Goal: Information Seeking & Learning: Learn about a topic

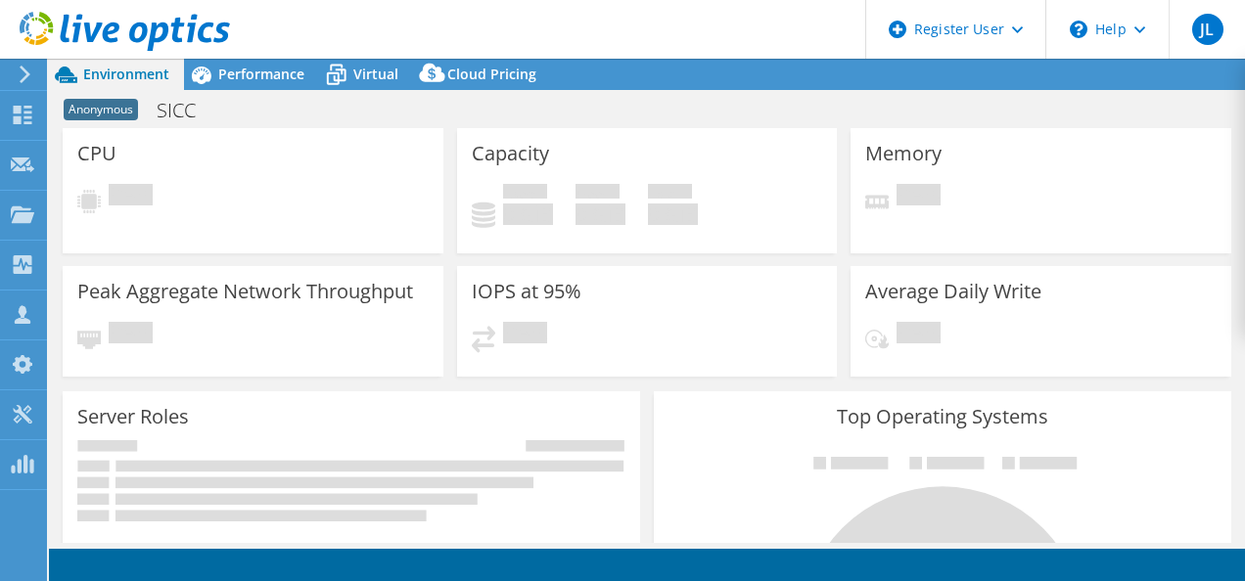
select select "USD"
select select "EUFrankfurt"
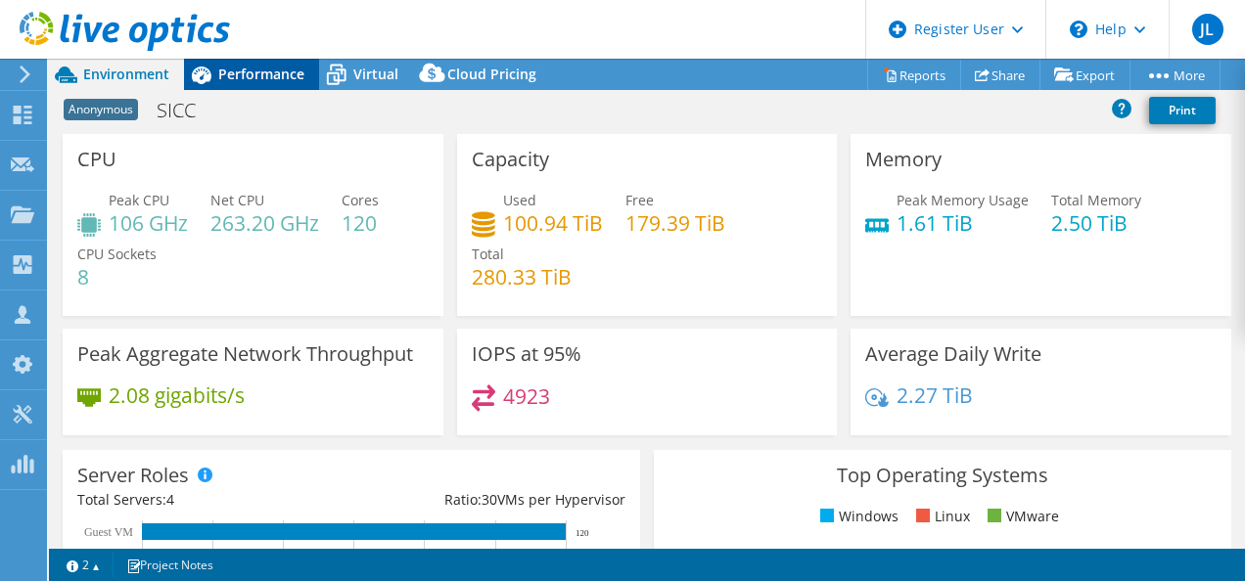
click at [269, 74] on span "Performance" at bounding box center [261, 74] width 86 height 19
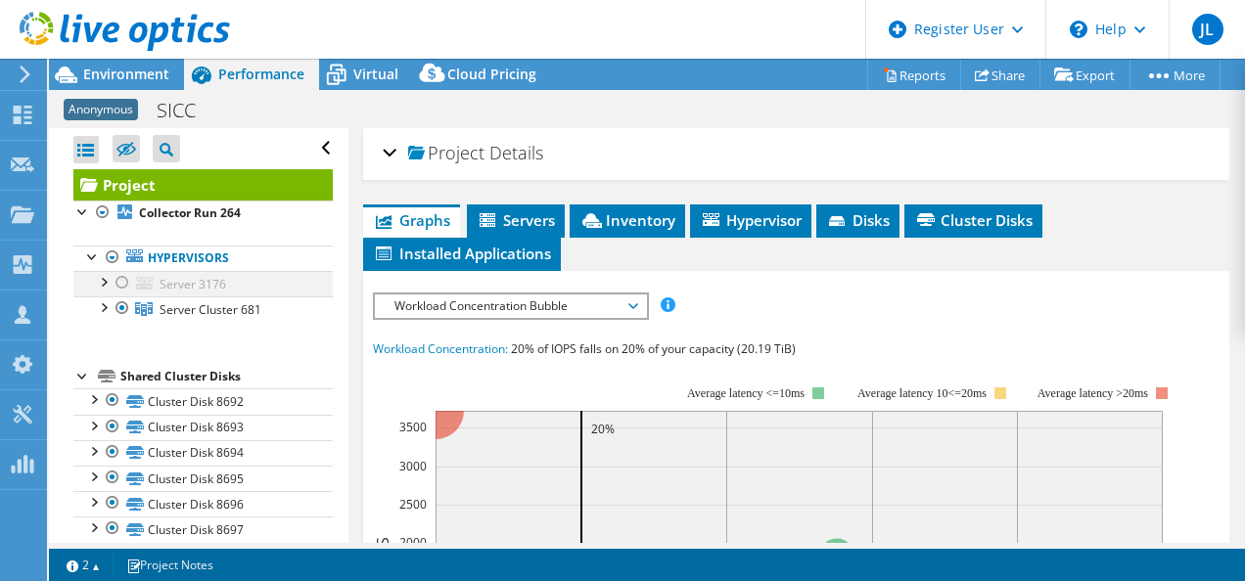
click at [104, 280] on div at bounding box center [103, 281] width 20 height 20
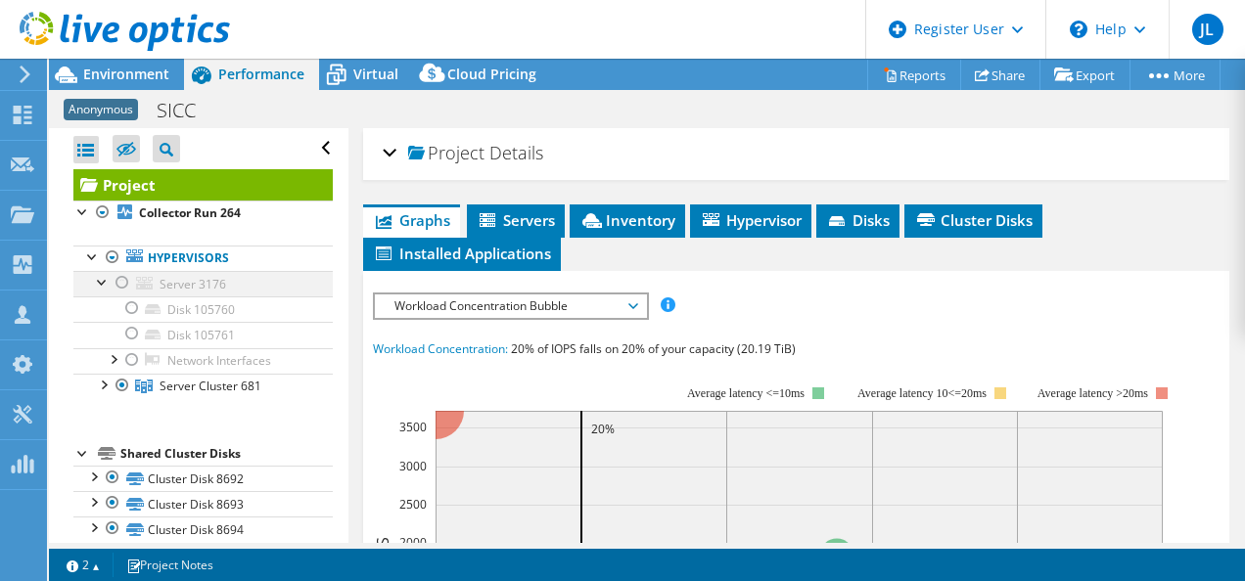
click at [104, 280] on div at bounding box center [103, 281] width 20 height 20
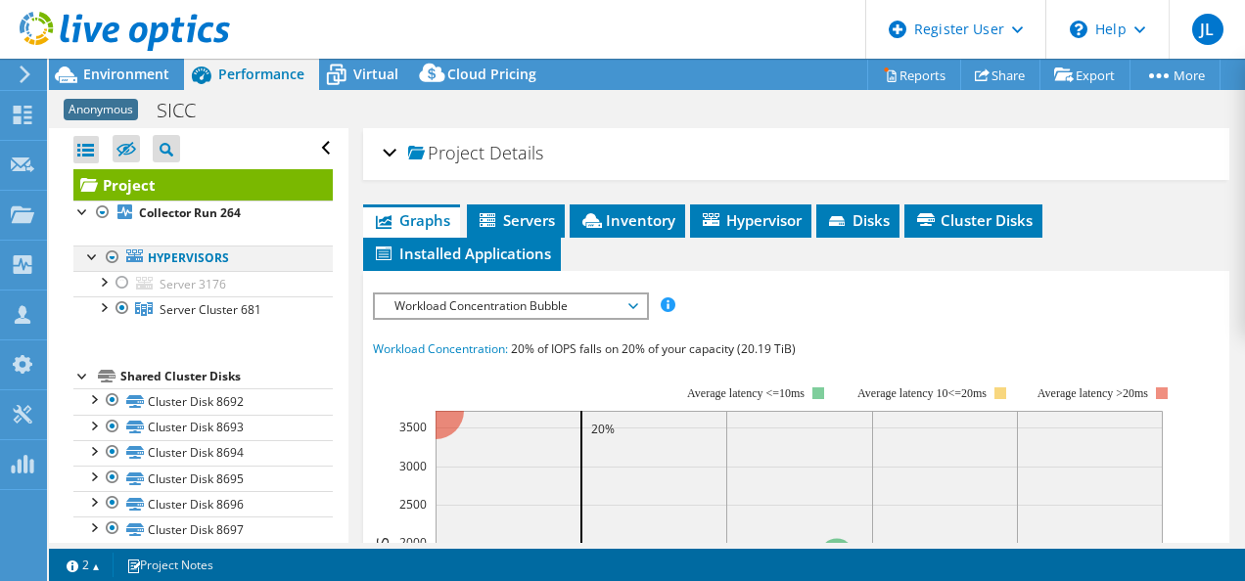
click at [86, 254] on div at bounding box center [93, 256] width 20 height 20
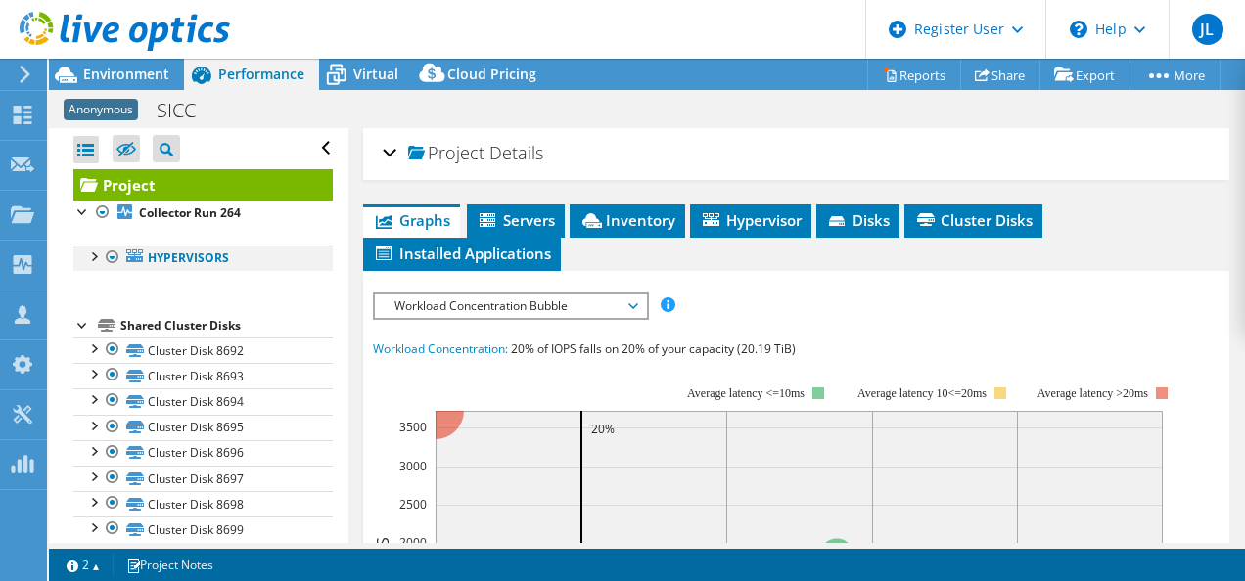
click at [86, 254] on div at bounding box center [93, 256] width 20 height 20
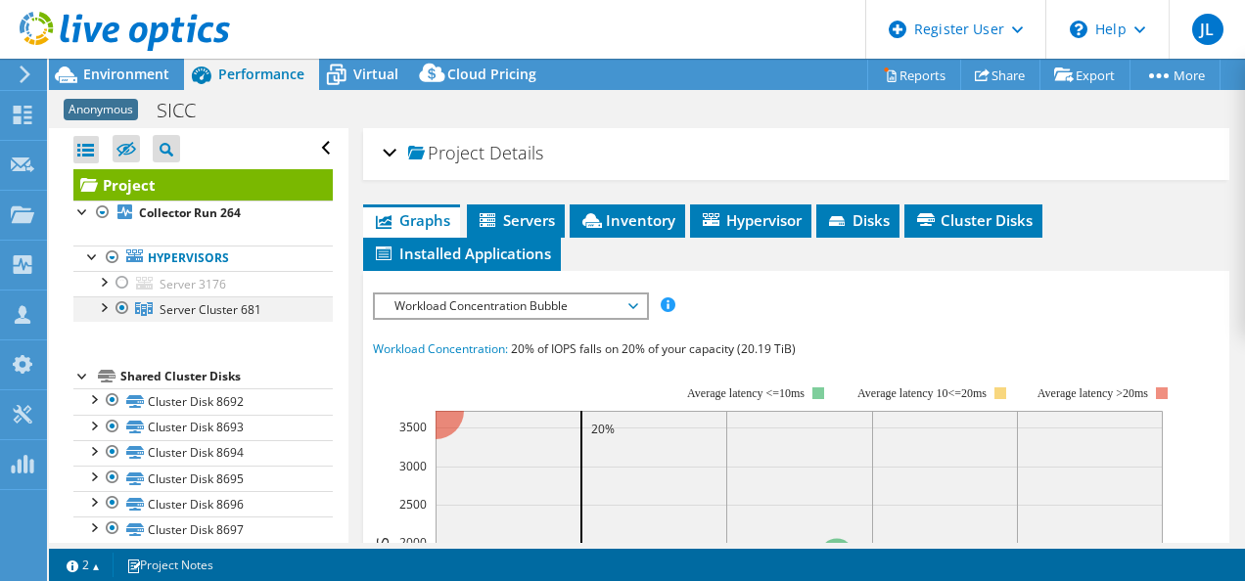
click at [105, 307] on div at bounding box center [103, 307] width 20 height 20
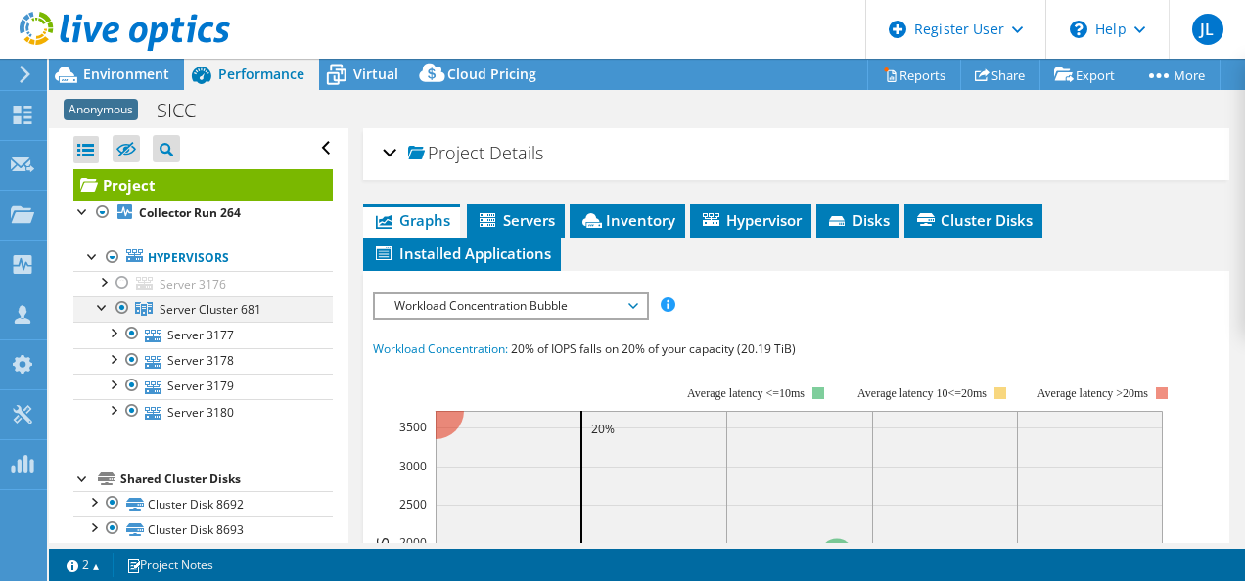
click at [105, 307] on div at bounding box center [103, 307] width 20 height 20
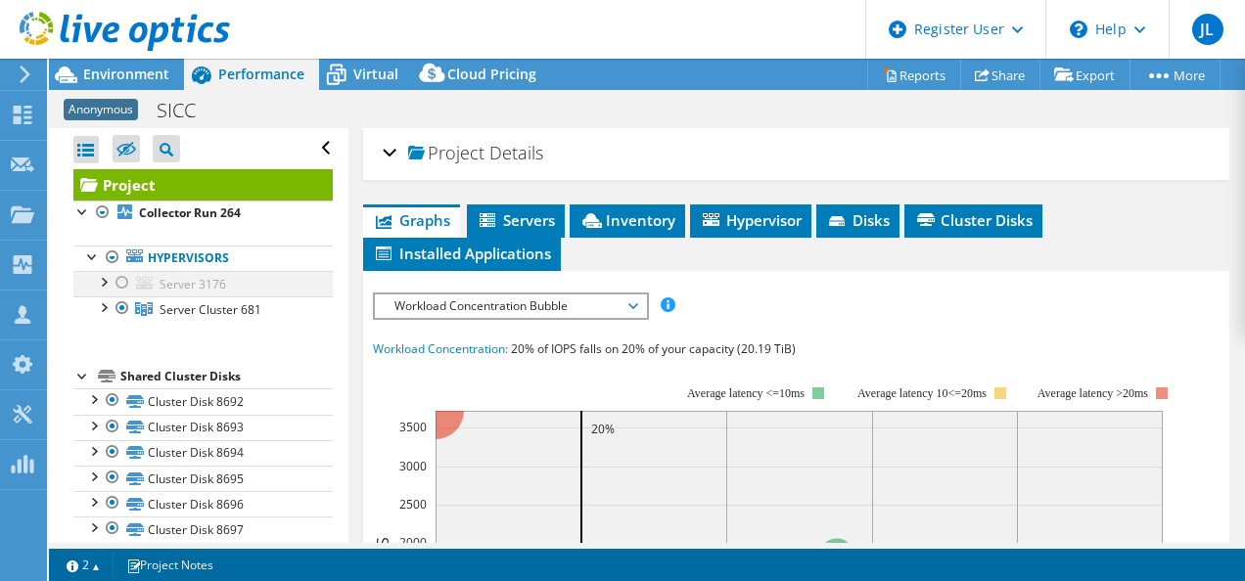
click at [108, 282] on div at bounding box center [103, 281] width 20 height 20
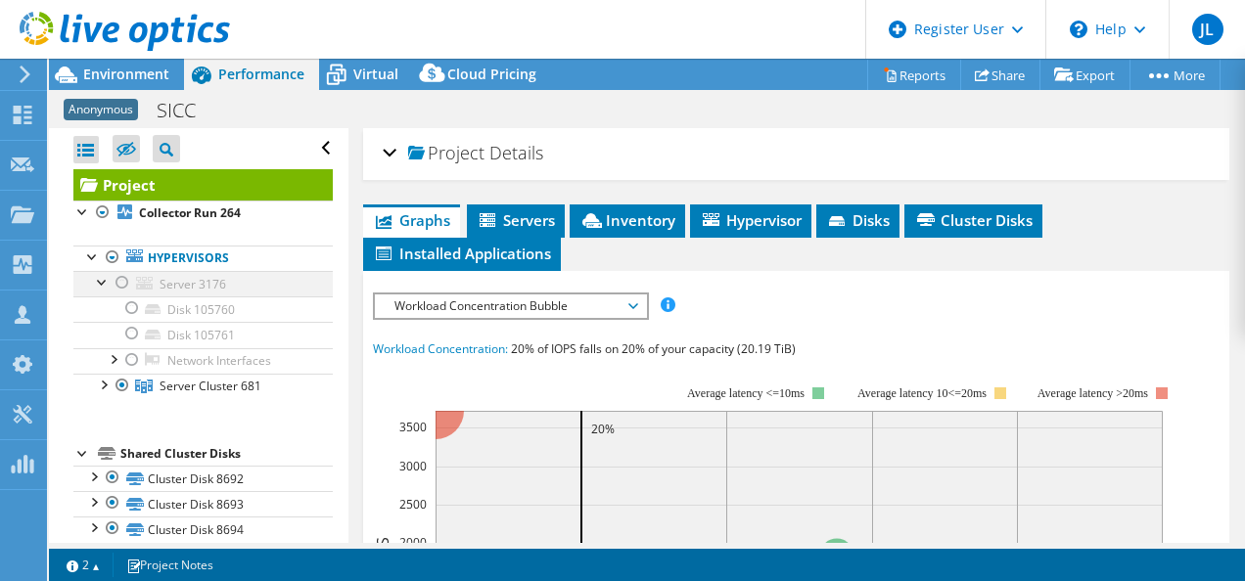
click at [100, 278] on div at bounding box center [103, 281] width 20 height 20
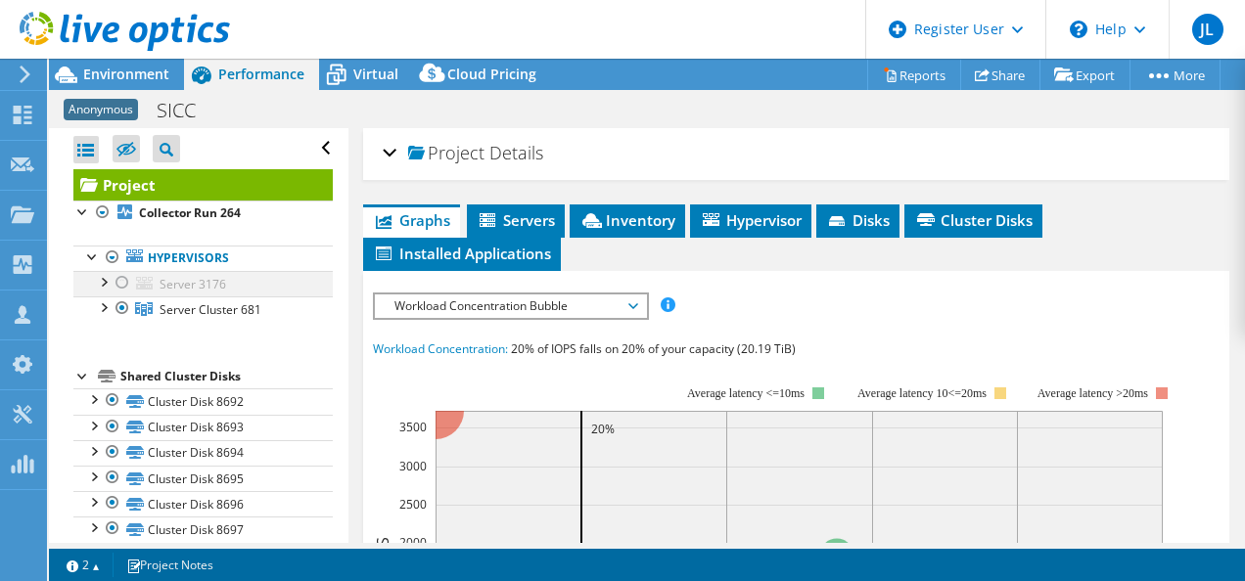
click at [123, 282] on div at bounding box center [123, 282] width 20 height 23
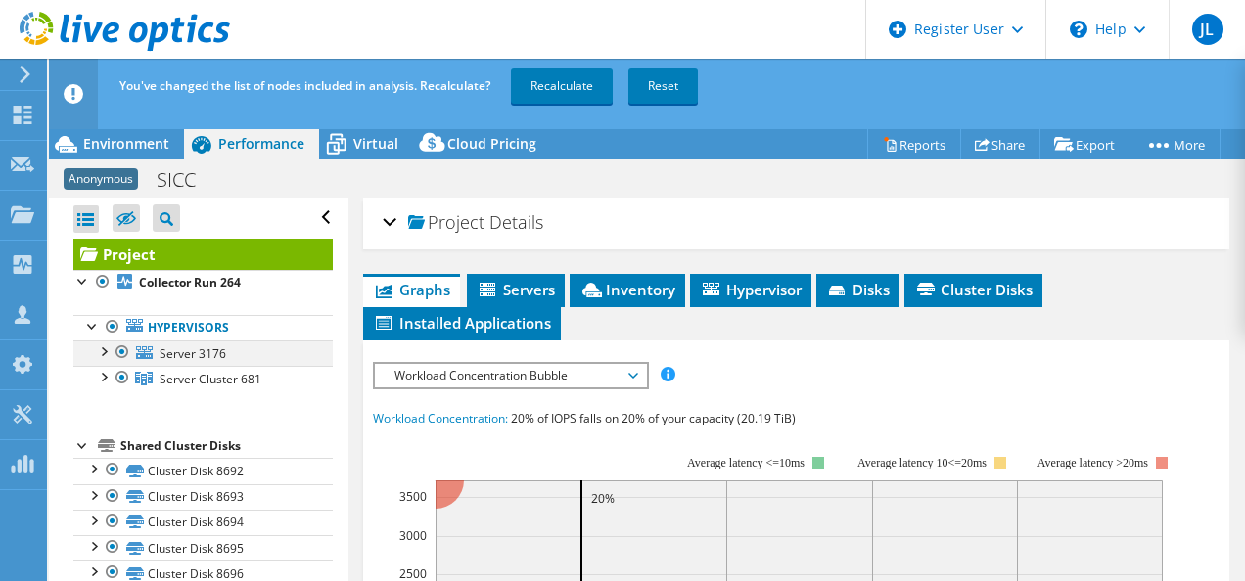
click at [121, 347] on div at bounding box center [123, 352] width 20 height 23
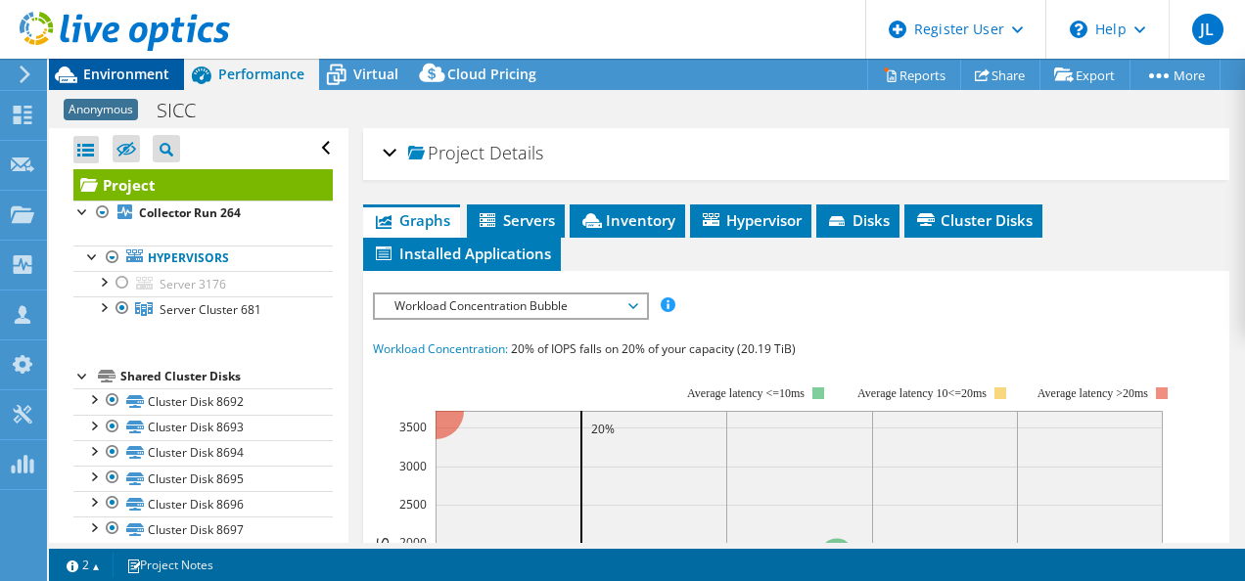
click at [120, 74] on span "Environment" at bounding box center [126, 74] width 86 height 19
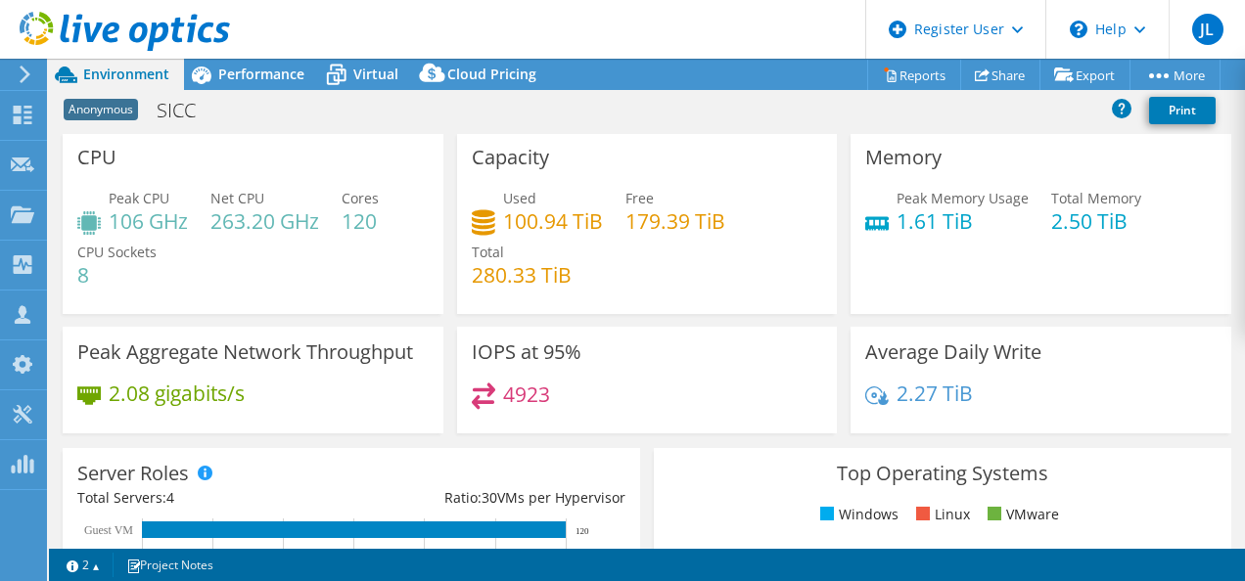
scroll to position [1, 0]
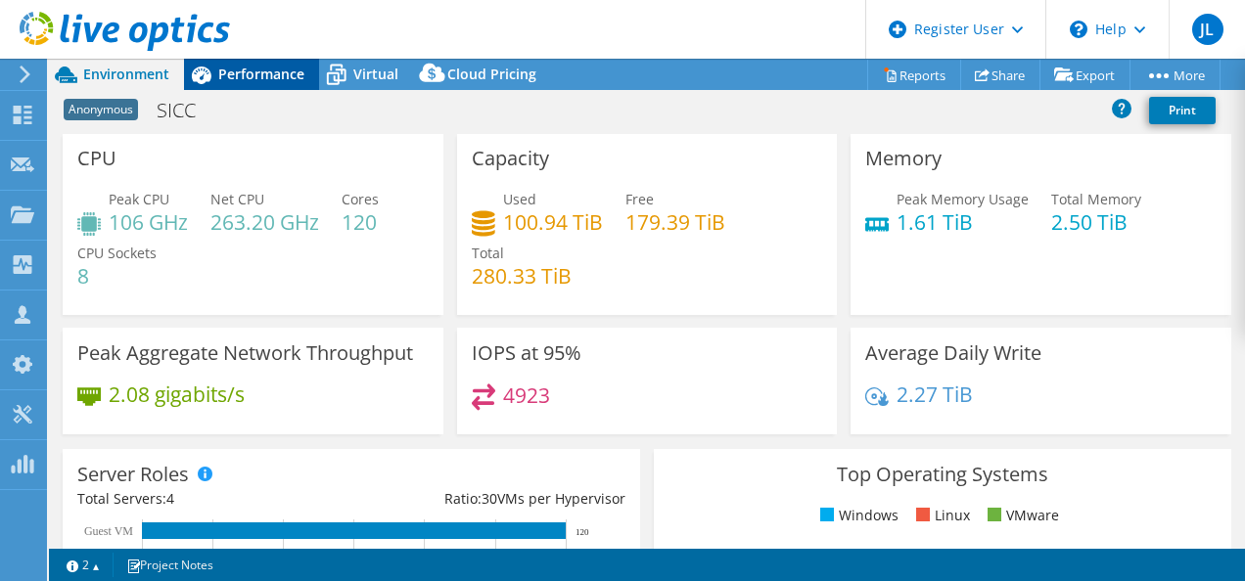
click at [261, 76] on span "Performance" at bounding box center [261, 74] width 86 height 19
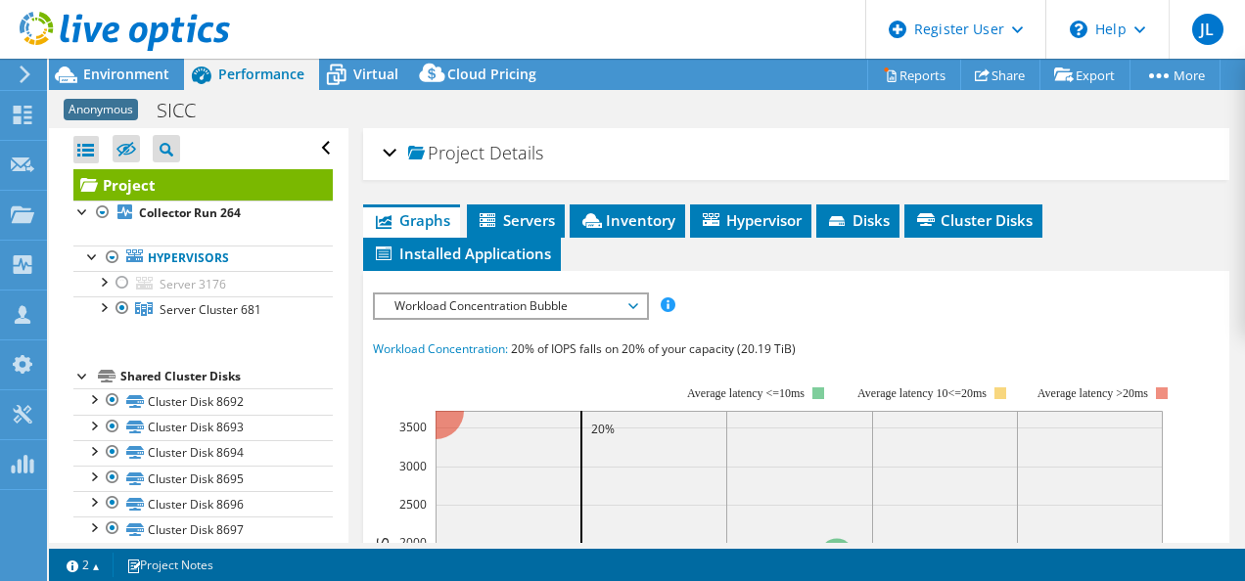
scroll to position [0, 0]
click at [789, 231] on li "Hypervisor" at bounding box center [750, 221] width 121 height 33
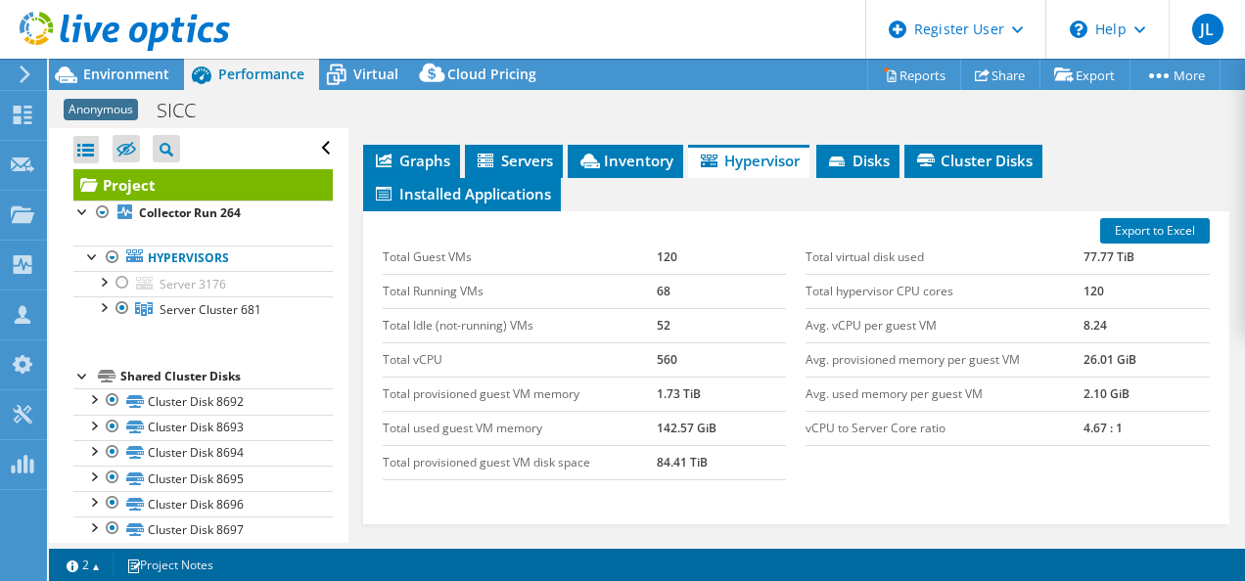
scroll to position [66, 0]
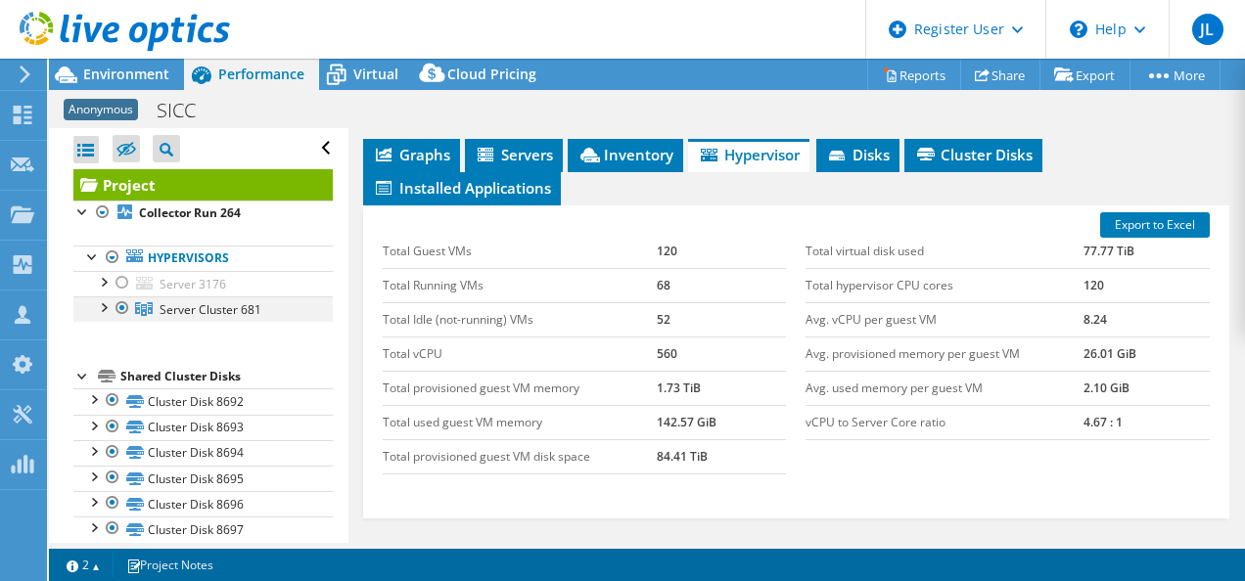
click at [107, 307] on div at bounding box center [103, 307] width 20 height 20
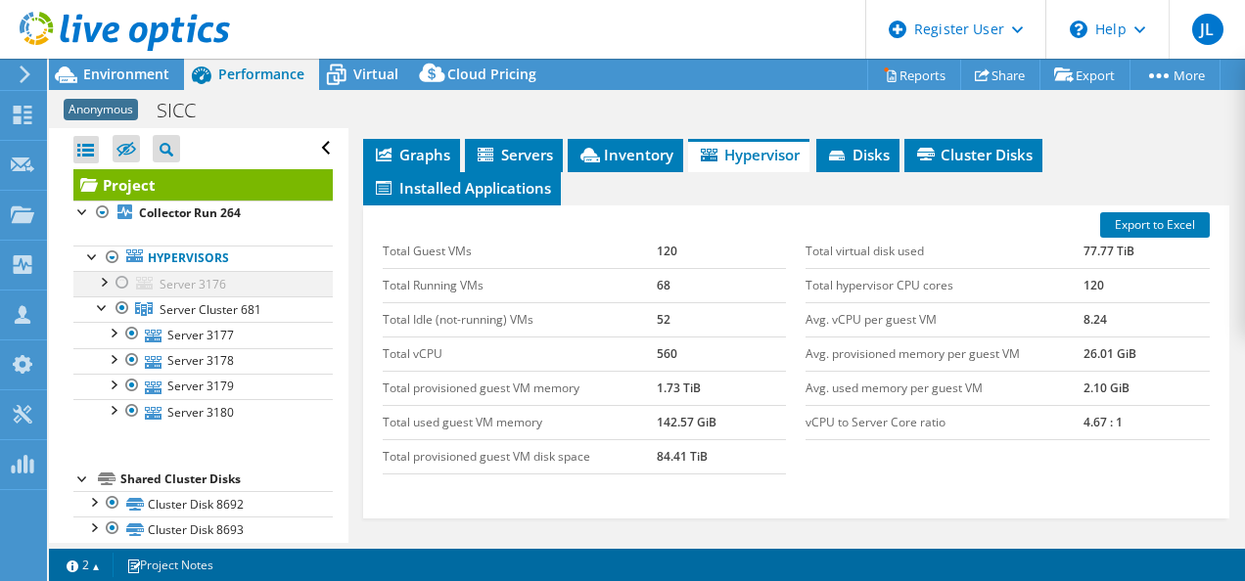
click at [123, 279] on div at bounding box center [123, 282] width 20 height 23
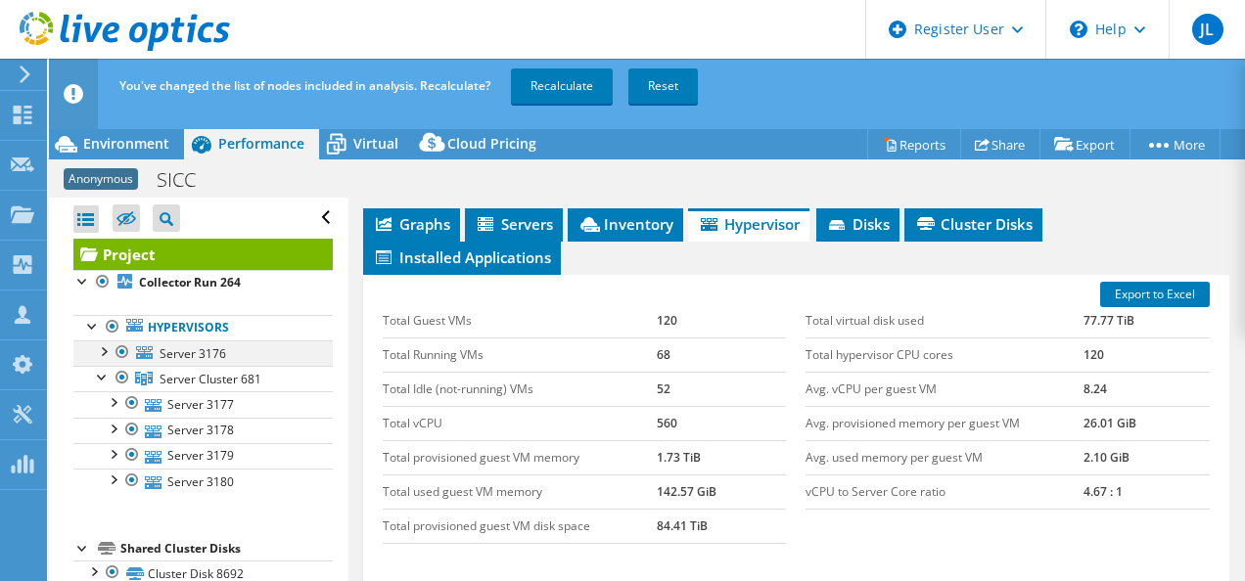
click at [104, 353] on div at bounding box center [103, 351] width 20 height 20
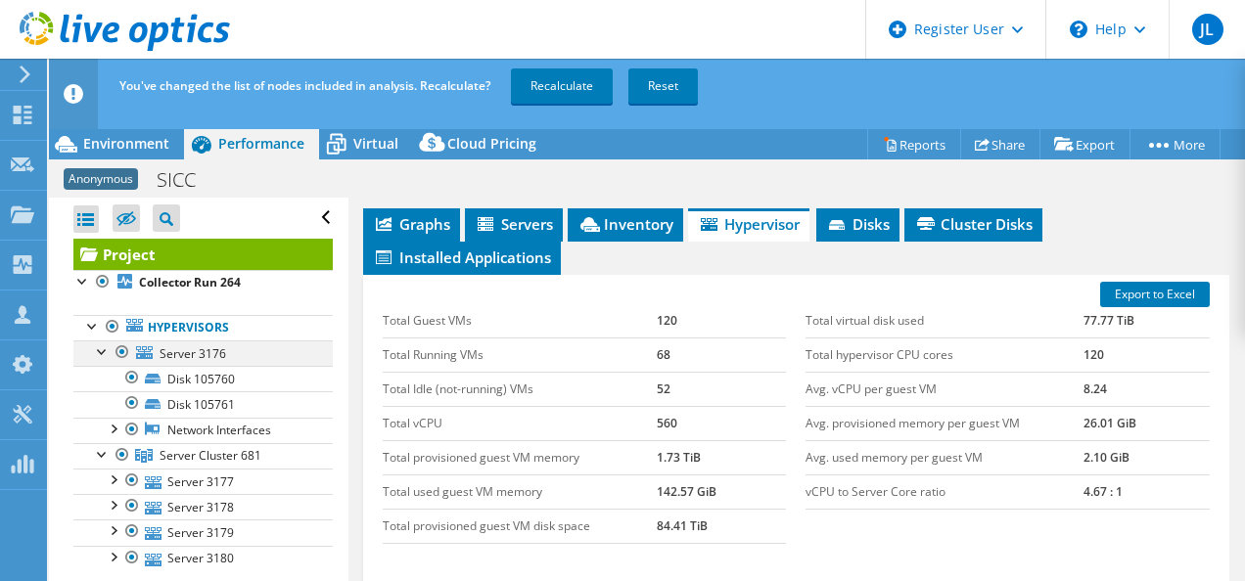
click at [104, 353] on div at bounding box center [103, 351] width 20 height 20
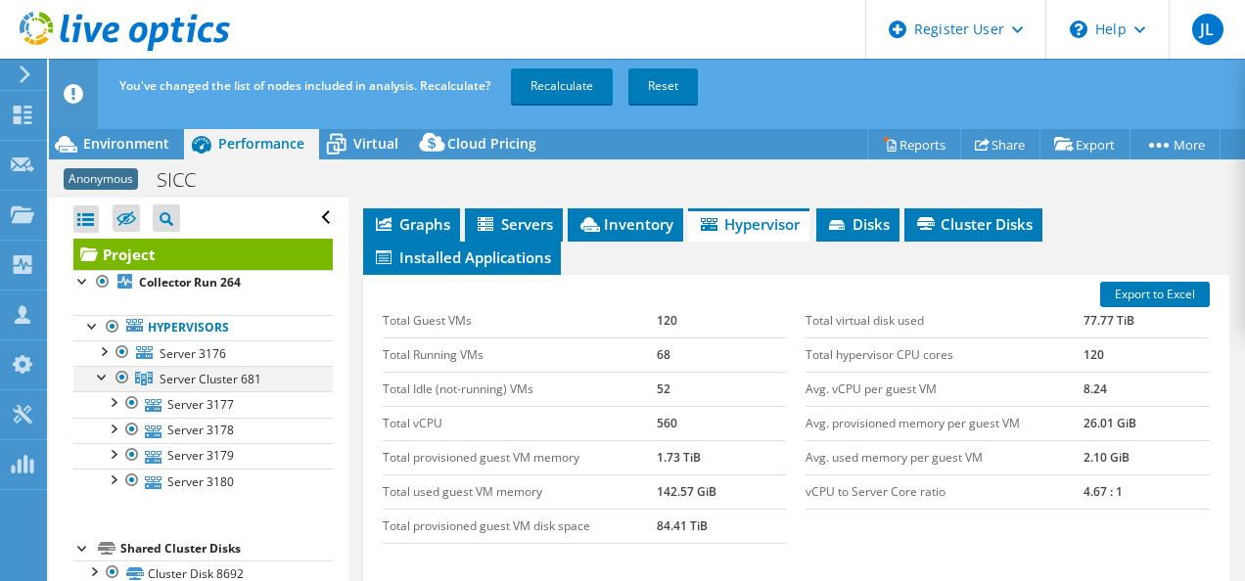
click at [102, 370] on div at bounding box center [103, 376] width 20 height 20
